Goal: Browse casually: Explore the website without a specific task or goal

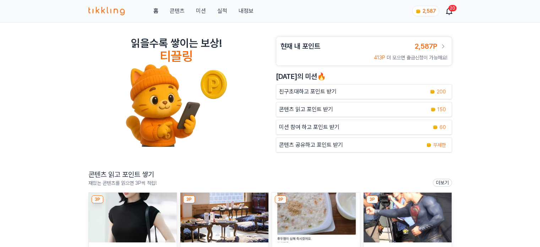
scroll to position [71, 0]
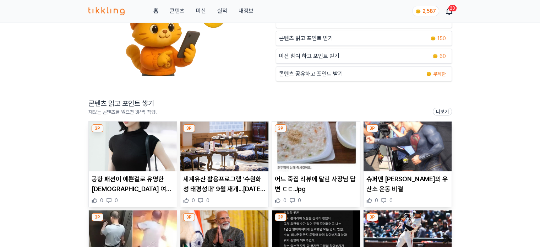
click at [135, 134] on img at bounding box center [133, 147] width 88 height 50
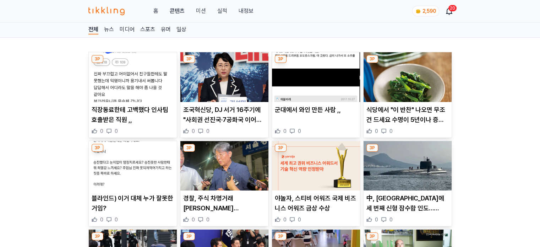
click at [163, 78] on img at bounding box center [133, 77] width 88 height 50
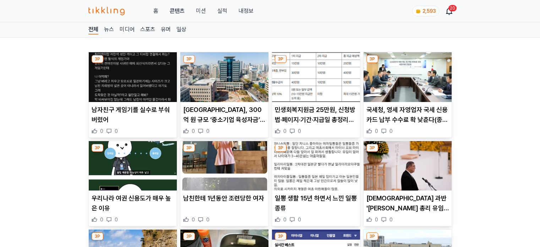
click at [142, 76] on img at bounding box center [133, 77] width 88 height 50
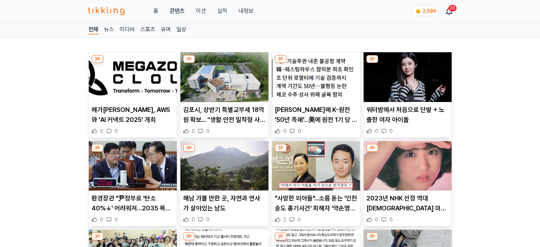
click at [295, 80] on img at bounding box center [316, 77] width 88 height 50
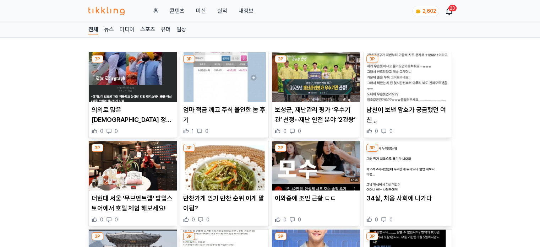
click at [225, 89] on img at bounding box center [224, 77] width 88 height 50
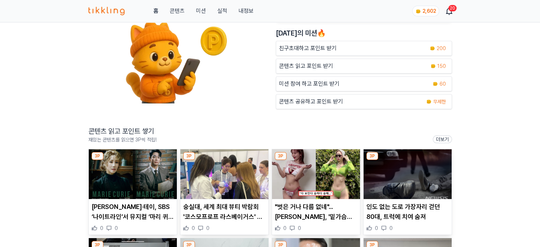
scroll to position [107, 0]
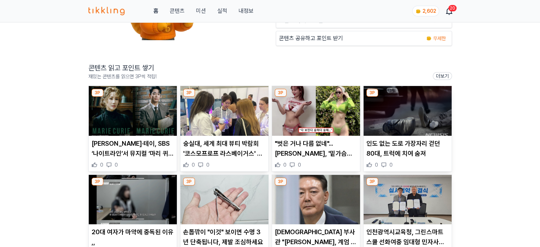
click at [137, 113] on img at bounding box center [133, 111] width 88 height 50
